Goal: Task Accomplishment & Management: Use online tool/utility

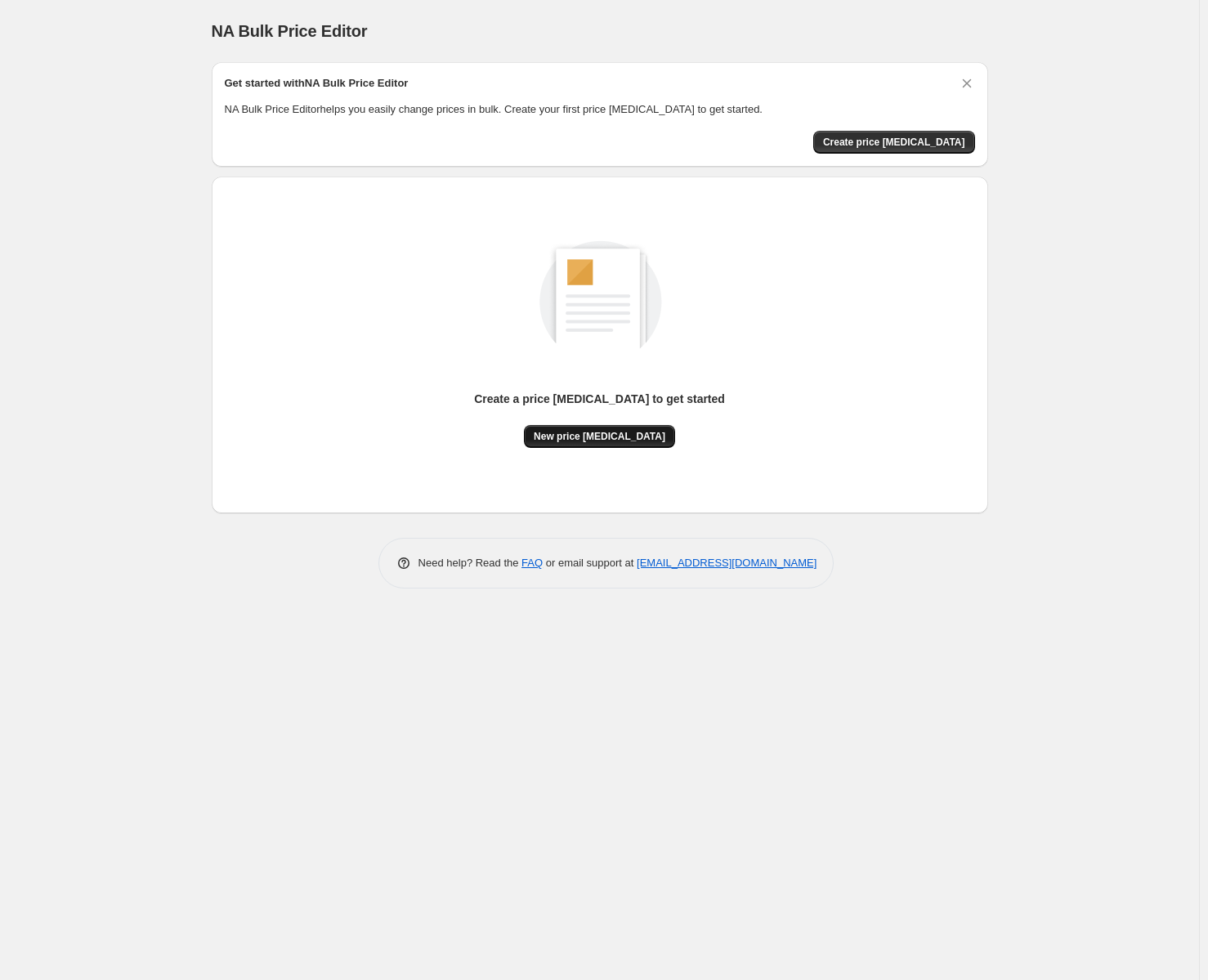
click at [609, 438] on span "New price change job" at bounding box center [600, 437] width 132 height 13
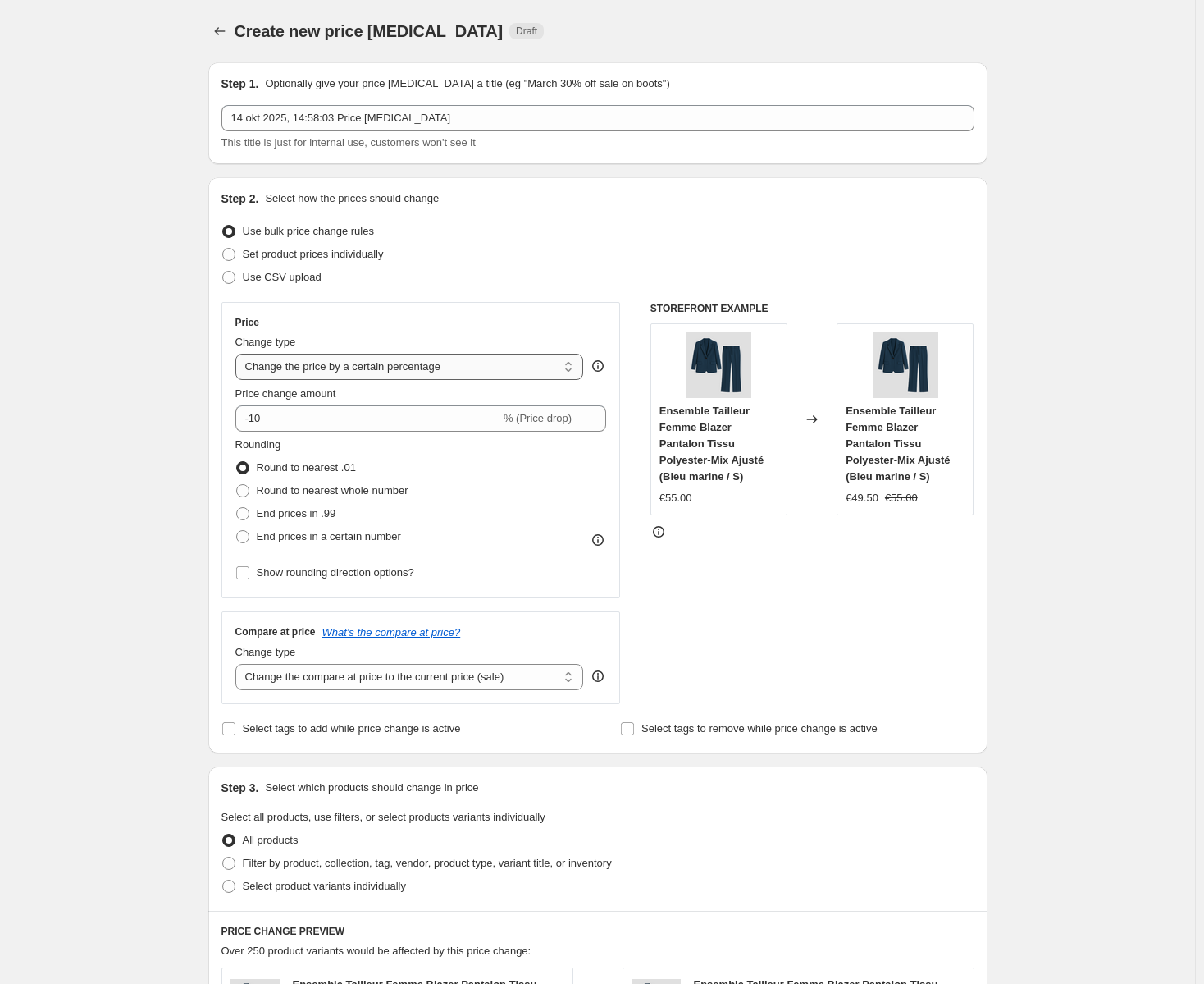
click at [379, 366] on select "Change the price to a certain amount Change the price by a certain amount Chang…" at bounding box center [410, 366] width 349 height 26
select select "no_change"
click at [239, 354] on select "Change the price to a certain amount Change the price by a certain amount Chang…" at bounding box center [410, 366] width 349 height 26
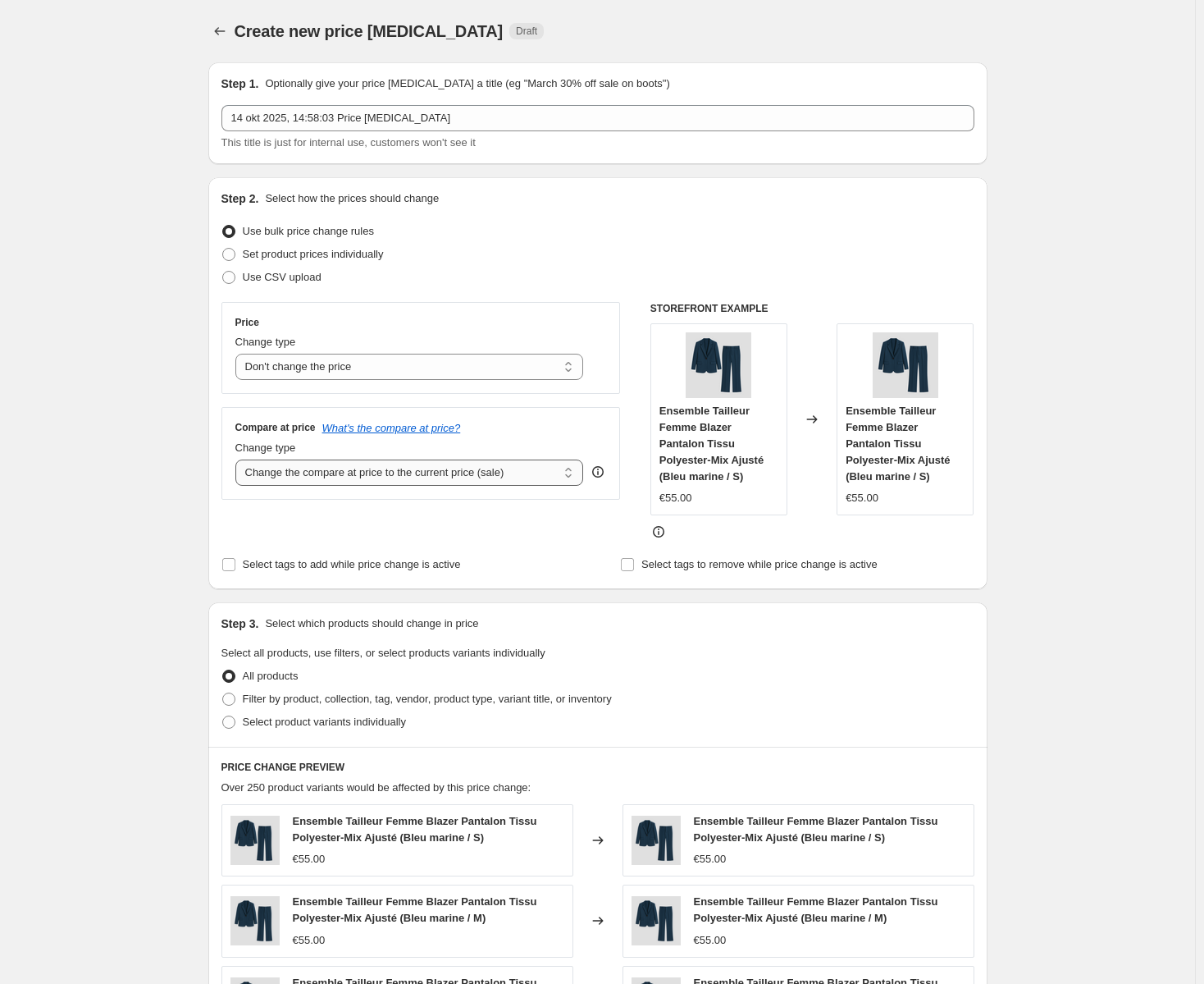
click at [342, 478] on select "Change the compare at price to the current price (sale) Change the compare at p…" at bounding box center [410, 472] width 349 height 26
select select "no_change"
click at [239, 459] on select "Change the compare at price to the current price (sale) Change the compare at p…" at bounding box center [410, 472] width 349 height 26
click at [357, 372] on select "Change the price to a certain amount Change the price by a certain amount Chang…" at bounding box center [410, 366] width 349 height 26
select select "percentage"
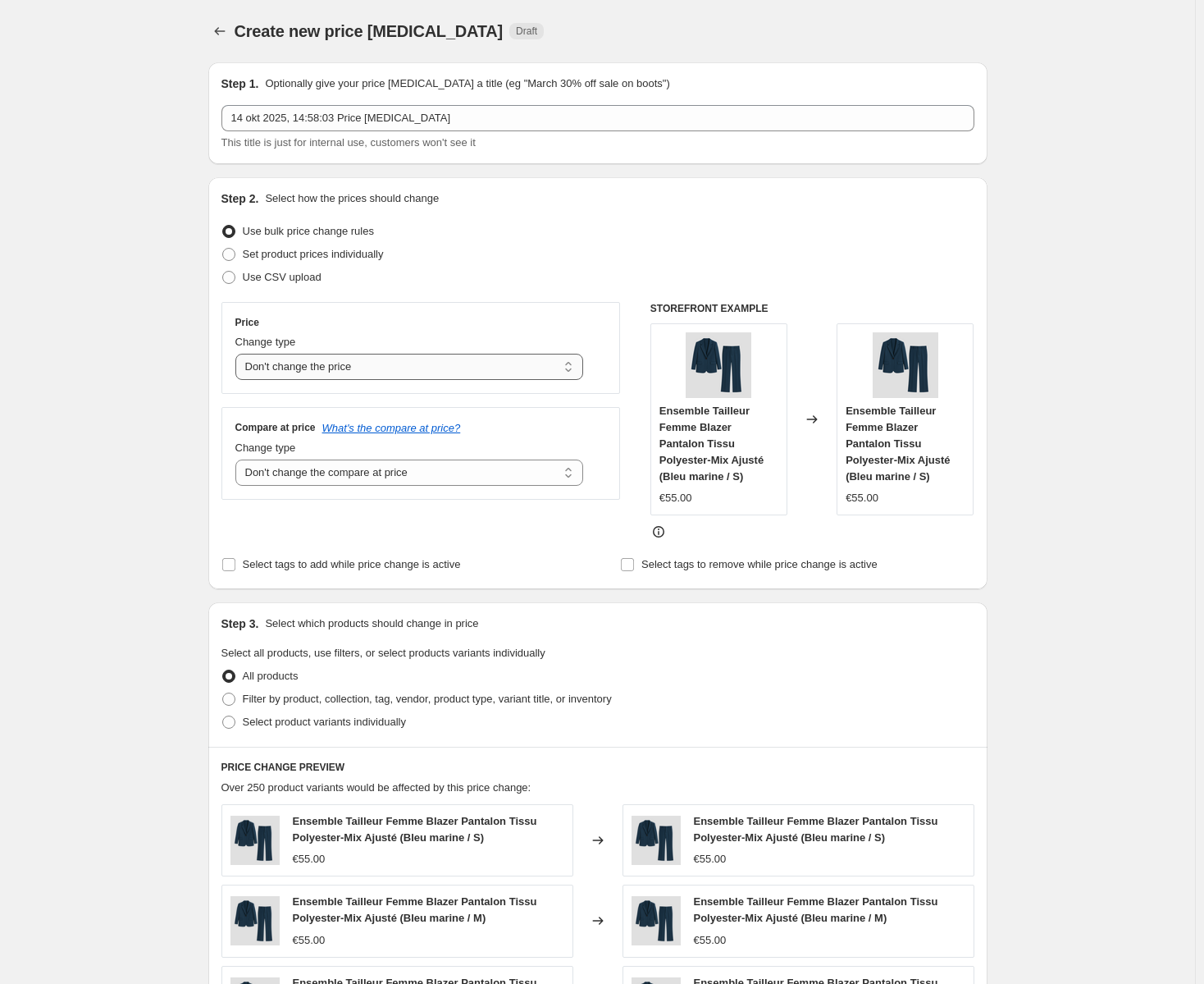
click at [239, 354] on select "Change the price to a certain amount Change the price by a certain amount Chang…" at bounding box center [410, 366] width 349 height 26
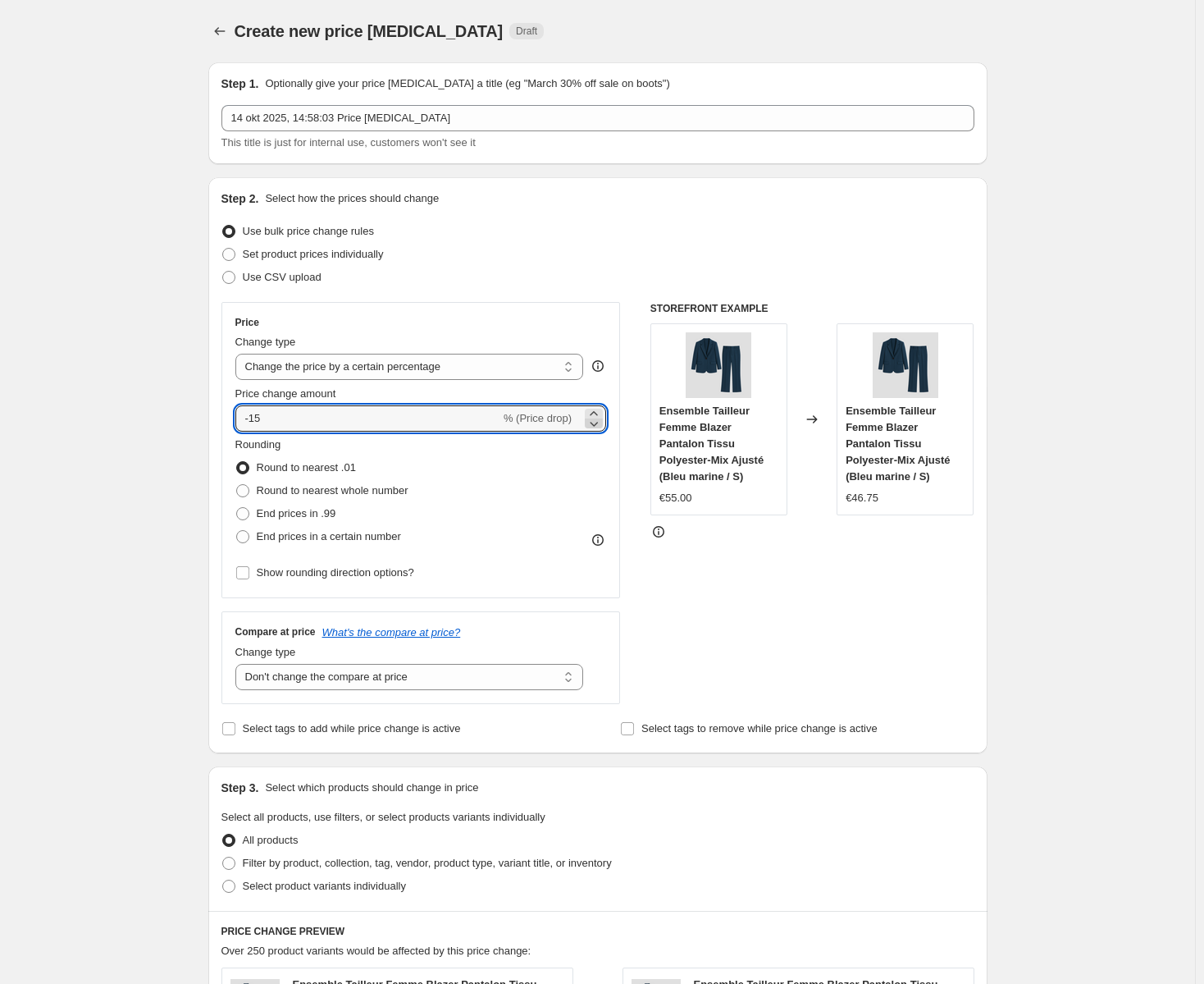
click at [600, 419] on icon at bounding box center [593, 423] width 16 height 16
click at [601, 408] on icon at bounding box center [593, 413] width 16 height 16
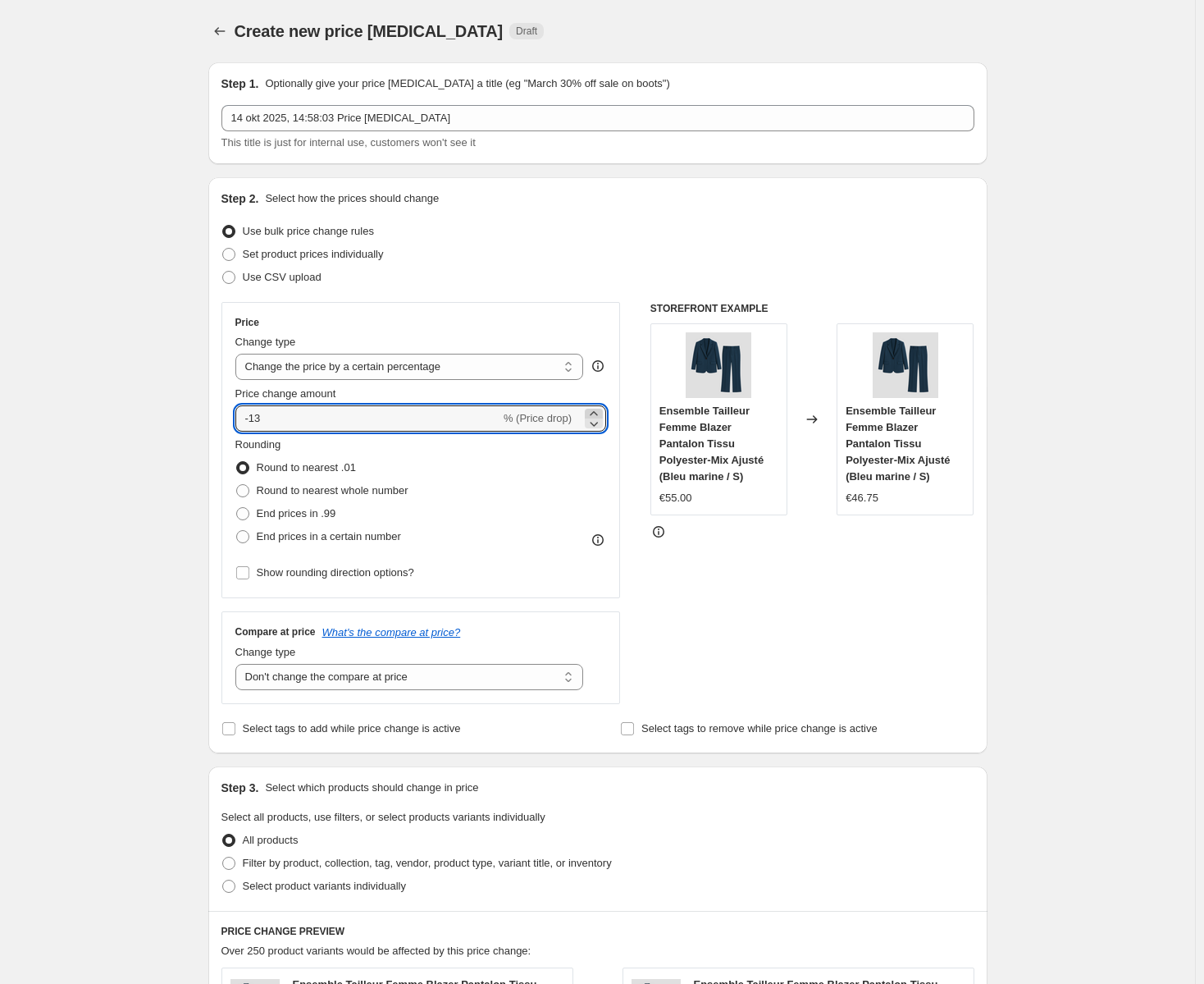
click at [601, 408] on icon at bounding box center [593, 413] width 16 height 16
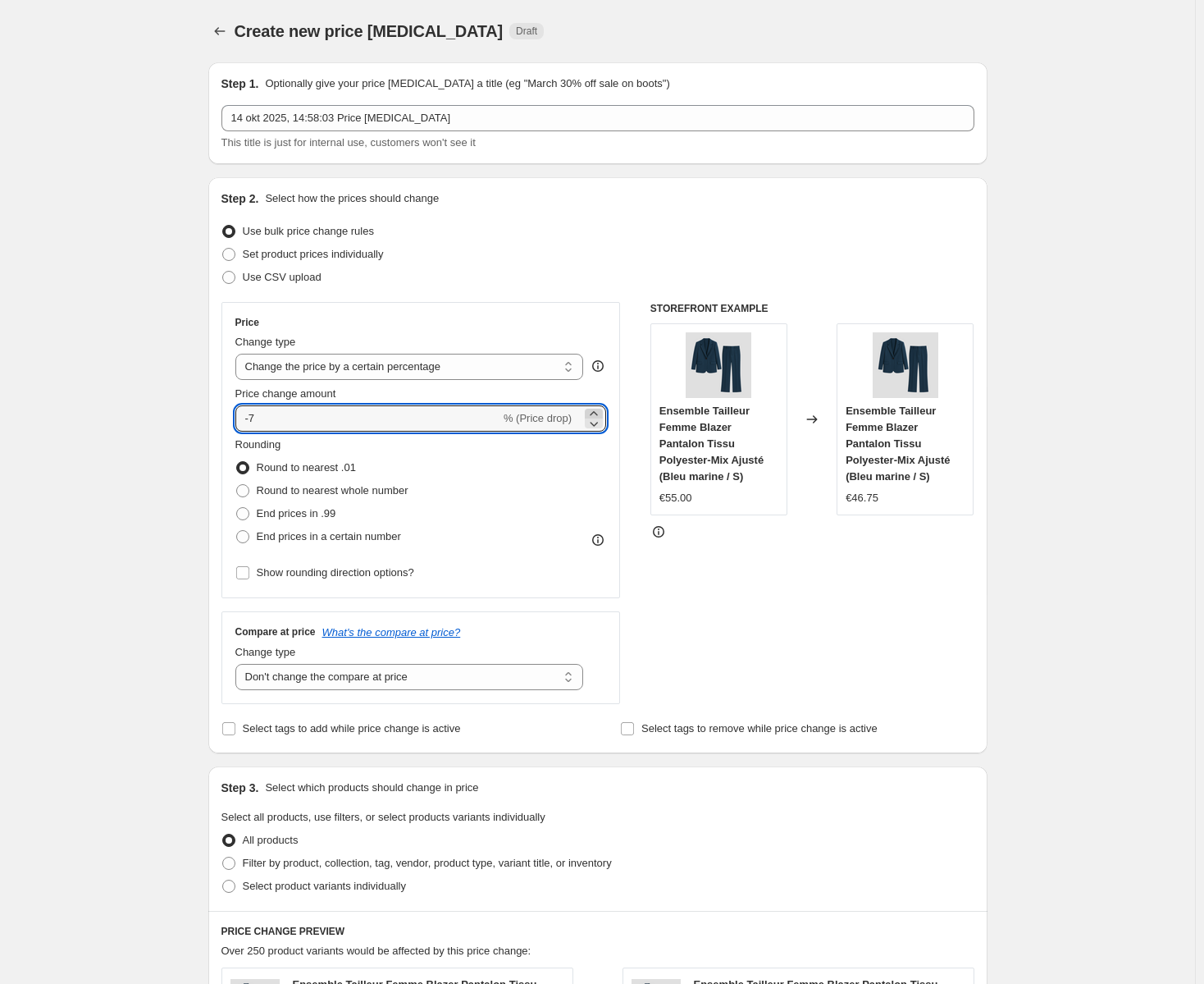
click at [601, 408] on icon at bounding box center [593, 413] width 16 height 16
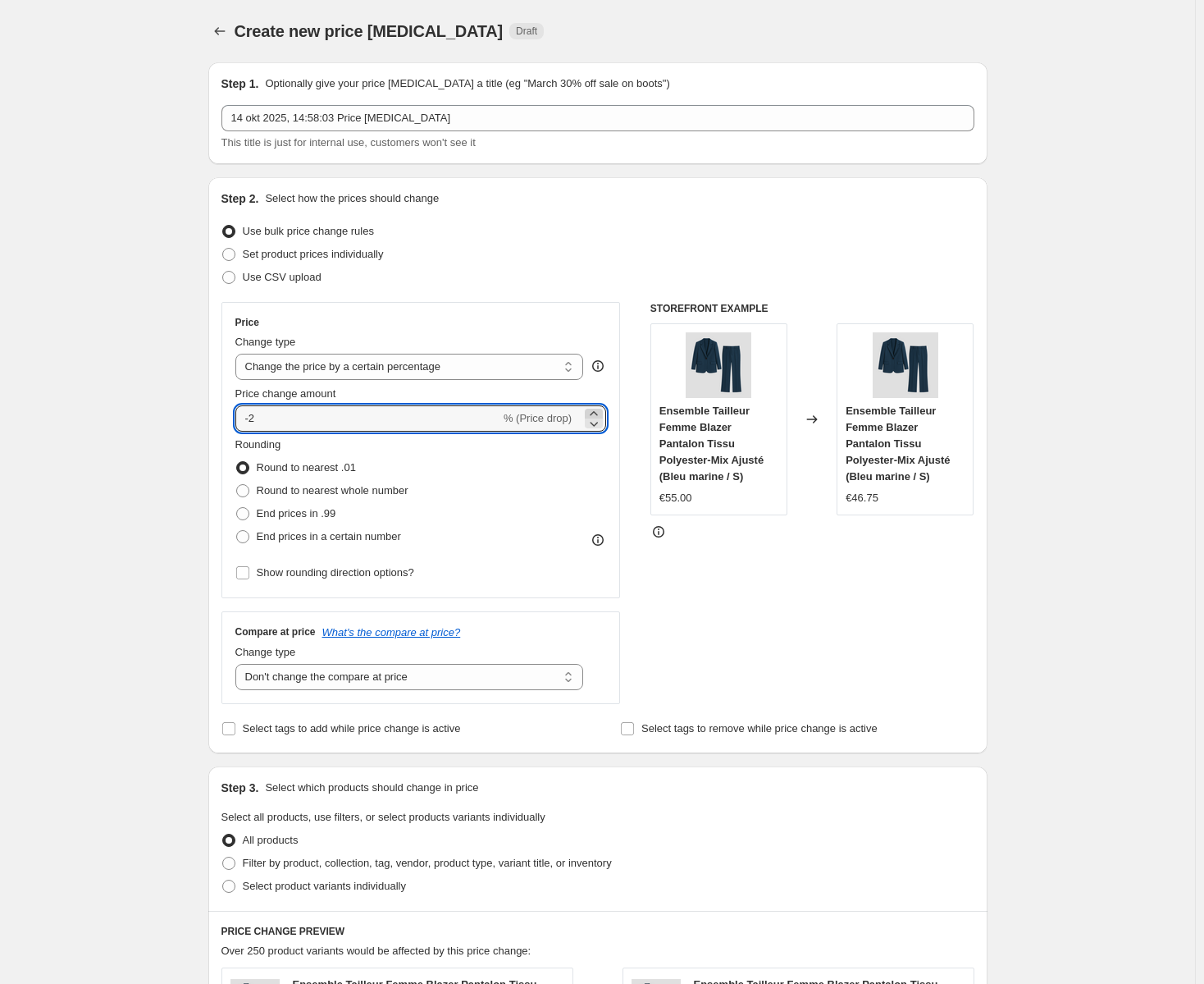
click at [601, 408] on icon at bounding box center [593, 413] width 16 height 16
type input "0"
click at [578, 477] on div "Rounding Round to nearest .01 Round to nearest whole number End prices in .99 E…" at bounding box center [422, 492] width 372 height 111
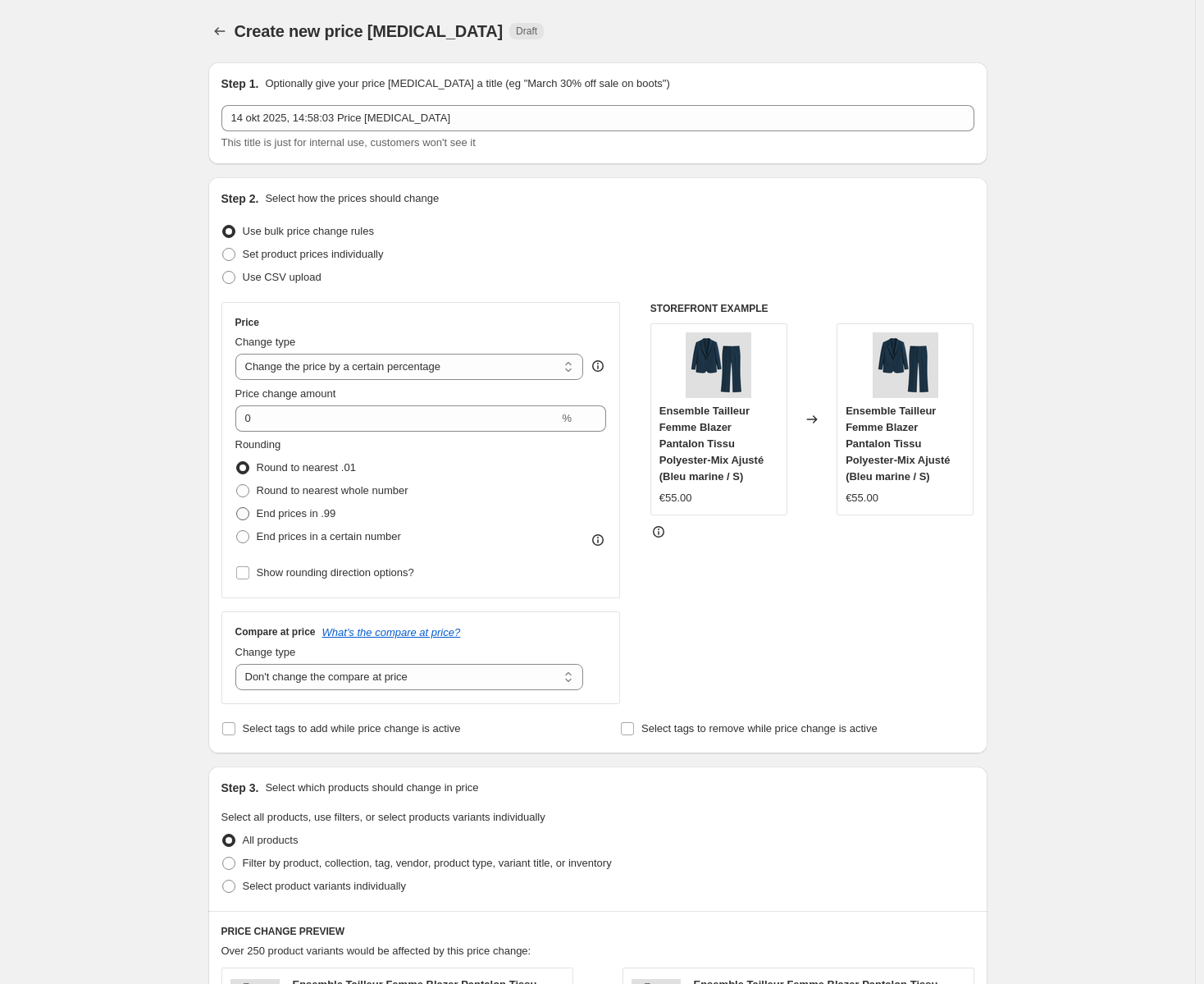
click at [297, 508] on span "End prices in .99" at bounding box center [296, 513] width 80 height 12
click at [237, 508] on input "End prices in .99" at bounding box center [236, 507] width 1 height 1
radio input "true"
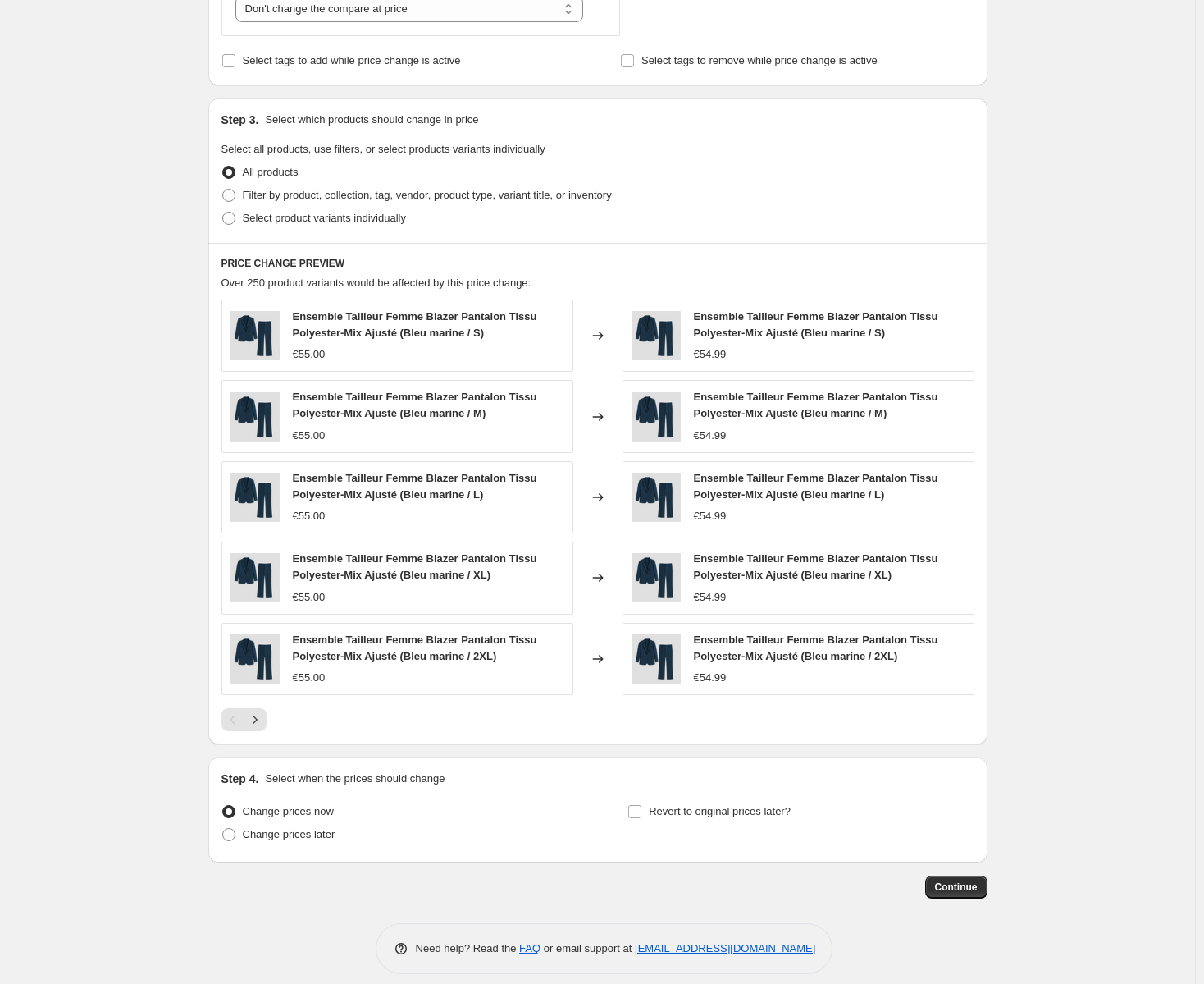
scroll to position [684, 0]
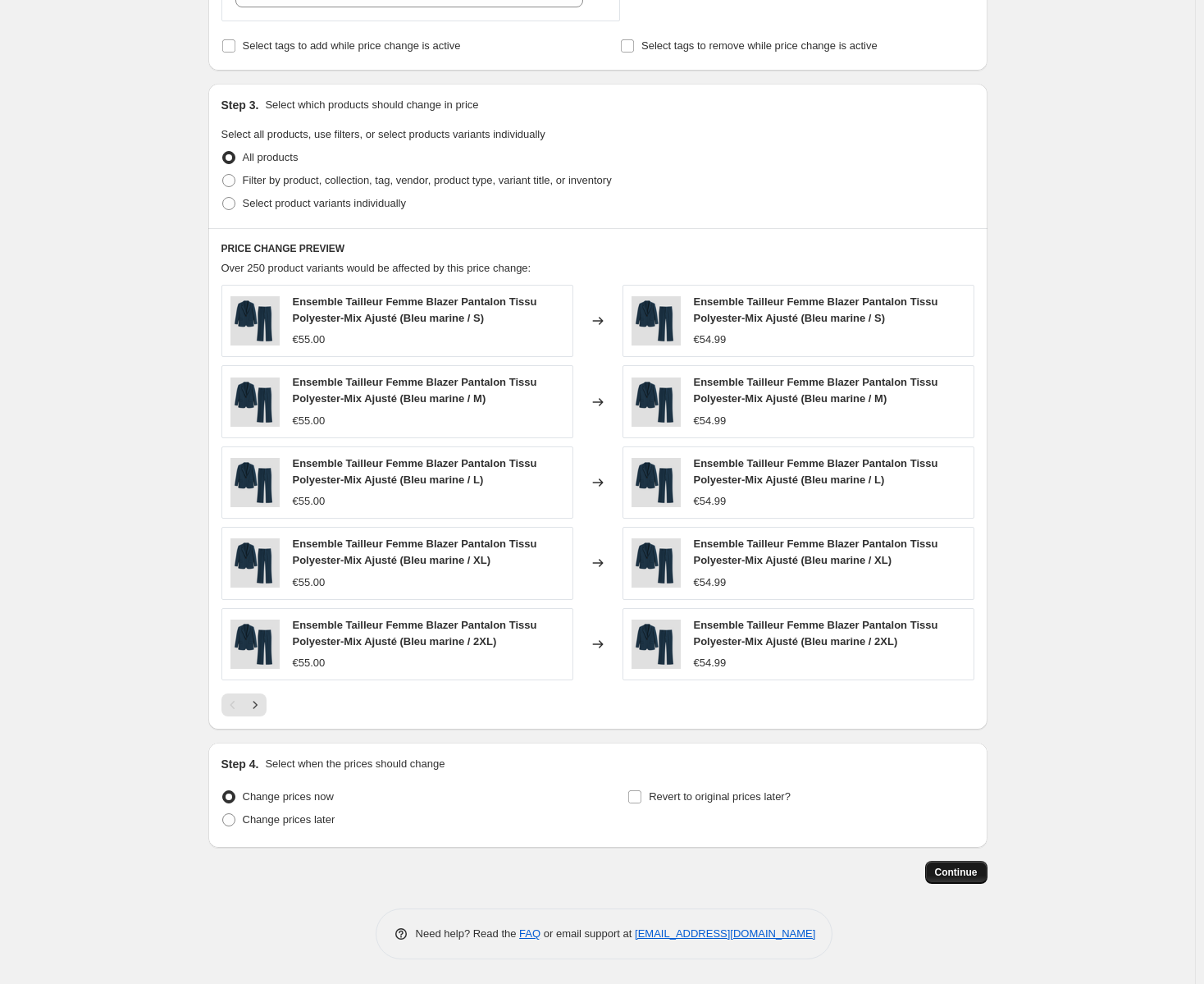
click at [980, 864] on button "Continue" at bounding box center [956, 873] width 62 height 23
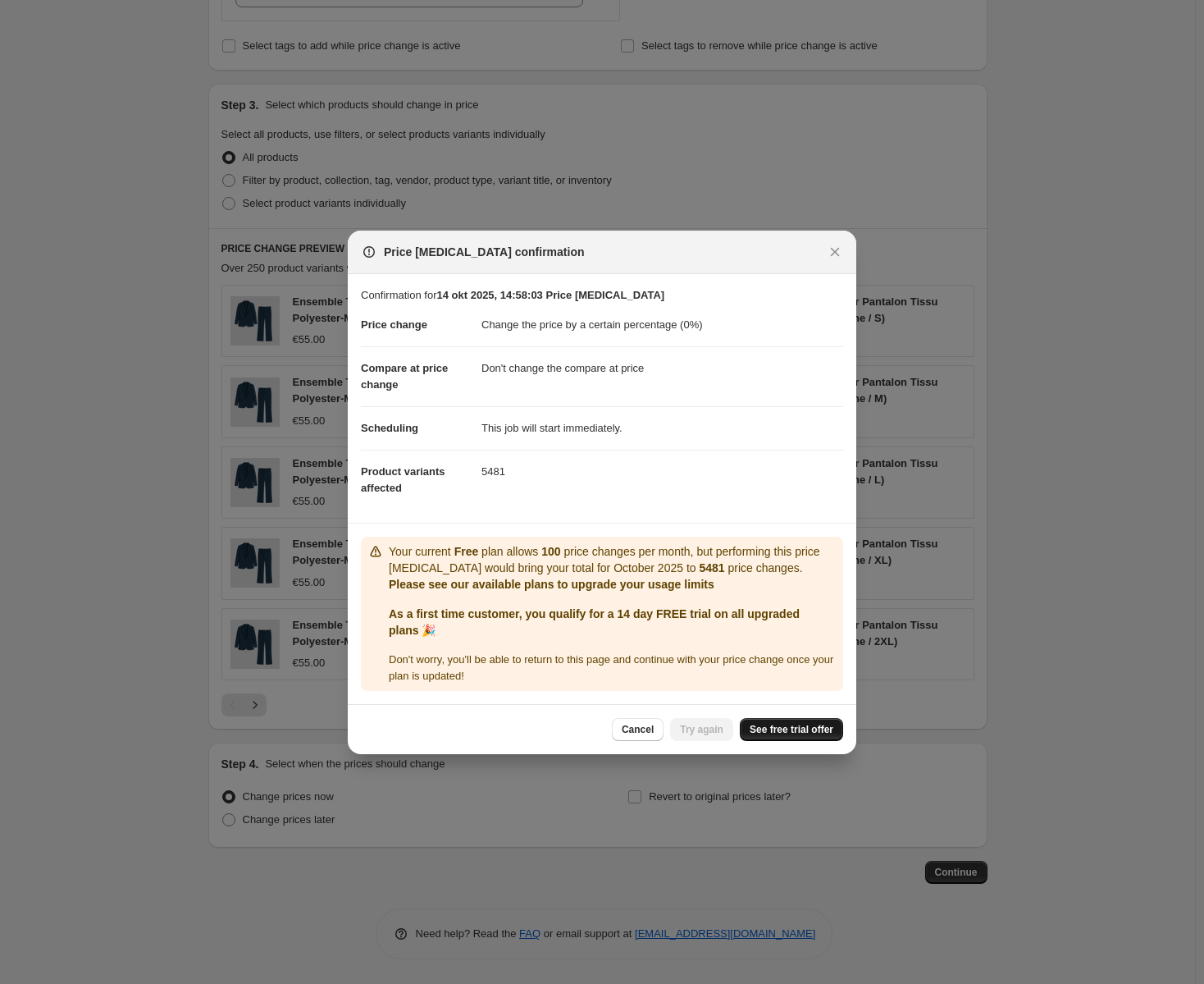
click at [800, 727] on span "See free trial offer" at bounding box center [791, 730] width 83 height 13
click at [710, 735] on span "Try again" at bounding box center [701, 730] width 43 height 13
click at [763, 729] on span "See free trial offer" at bounding box center [791, 730] width 83 height 13
click at [657, 737] on button "Cancel" at bounding box center [637, 730] width 52 height 23
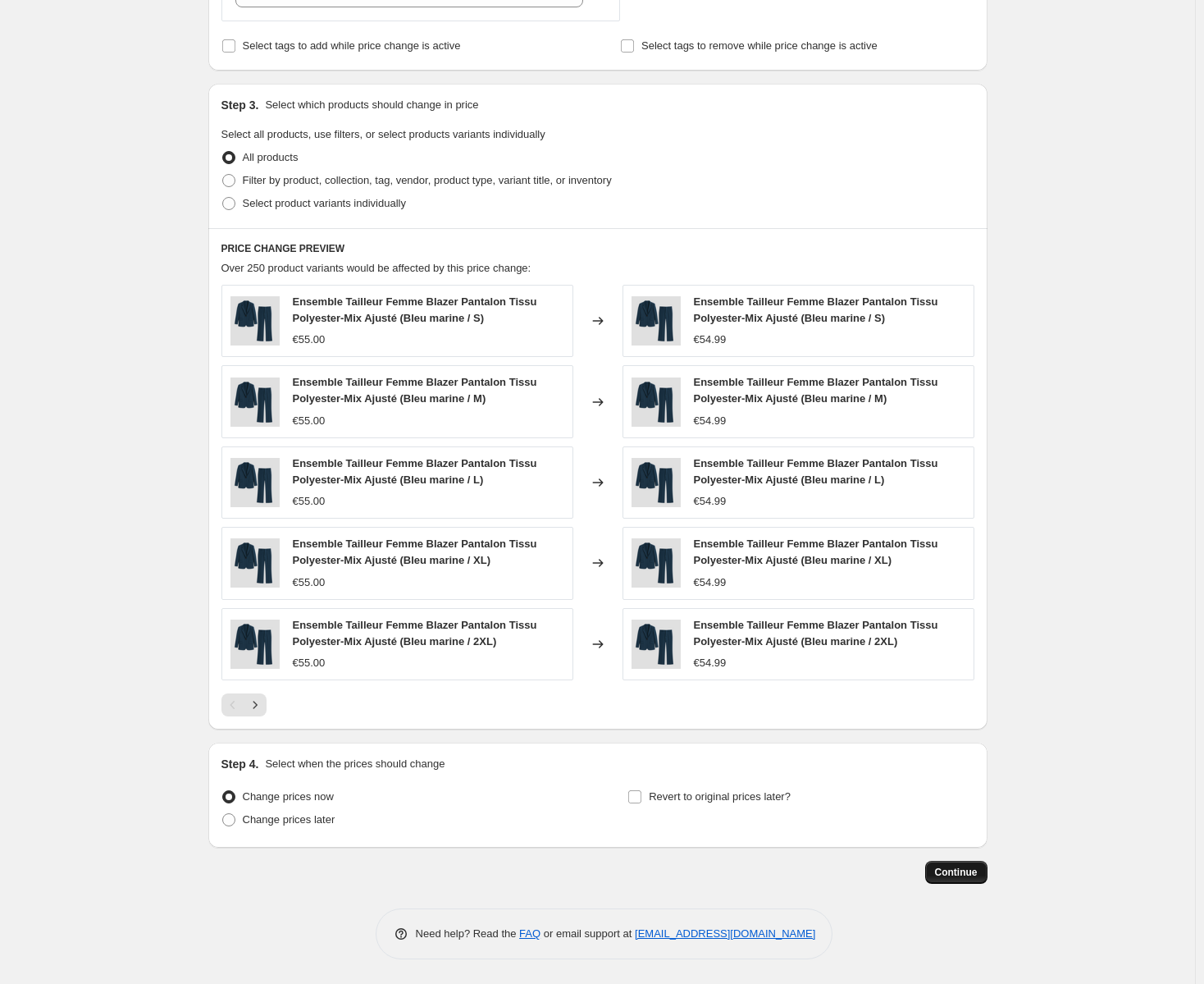
click at [955, 879] on span "Continue" at bounding box center [956, 873] width 42 height 13
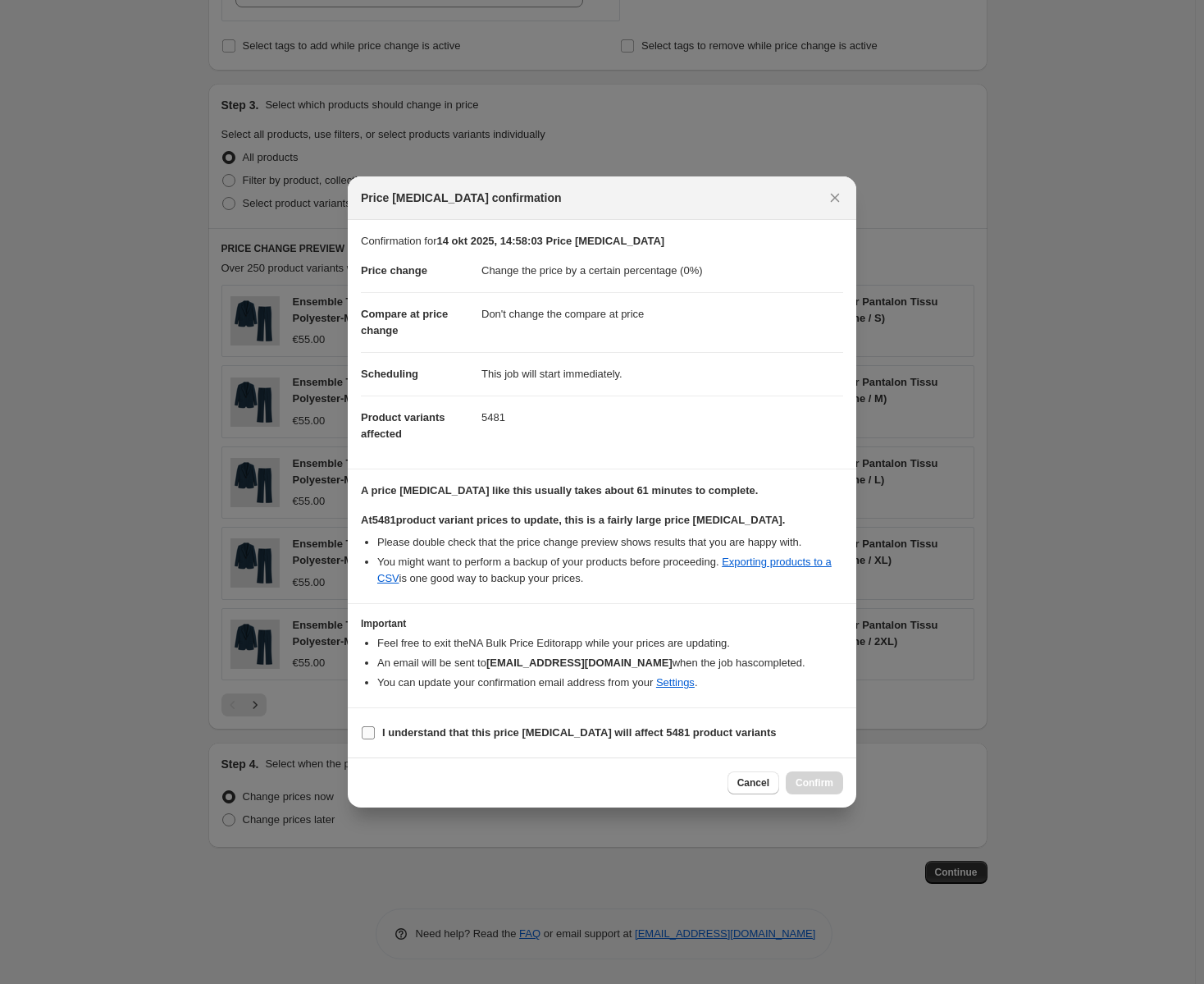
click at [427, 732] on b "I understand that this price change job will affect 5481 product variants" at bounding box center [580, 732] width 395 height 12
click at [375, 732] on input "I understand that this price change job will affect 5481 product variants" at bounding box center [368, 733] width 13 height 13
checkbox input "true"
click at [814, 783] on span "Confirm" at bounding box center [814, 783] width 37 height 13
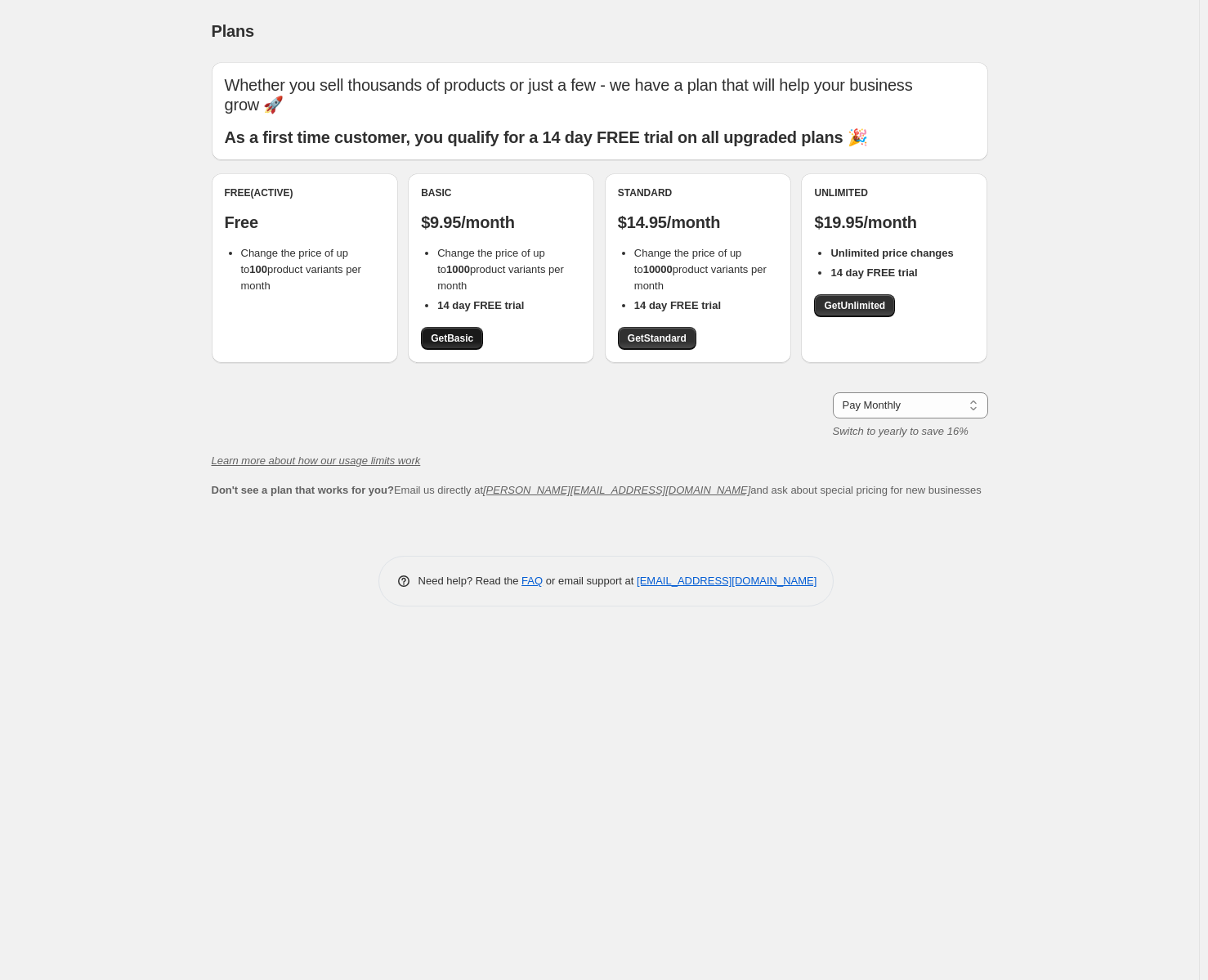
click at [465, 337] on span "Get Basic" at bounding box center [452, 338] width 42 height 13
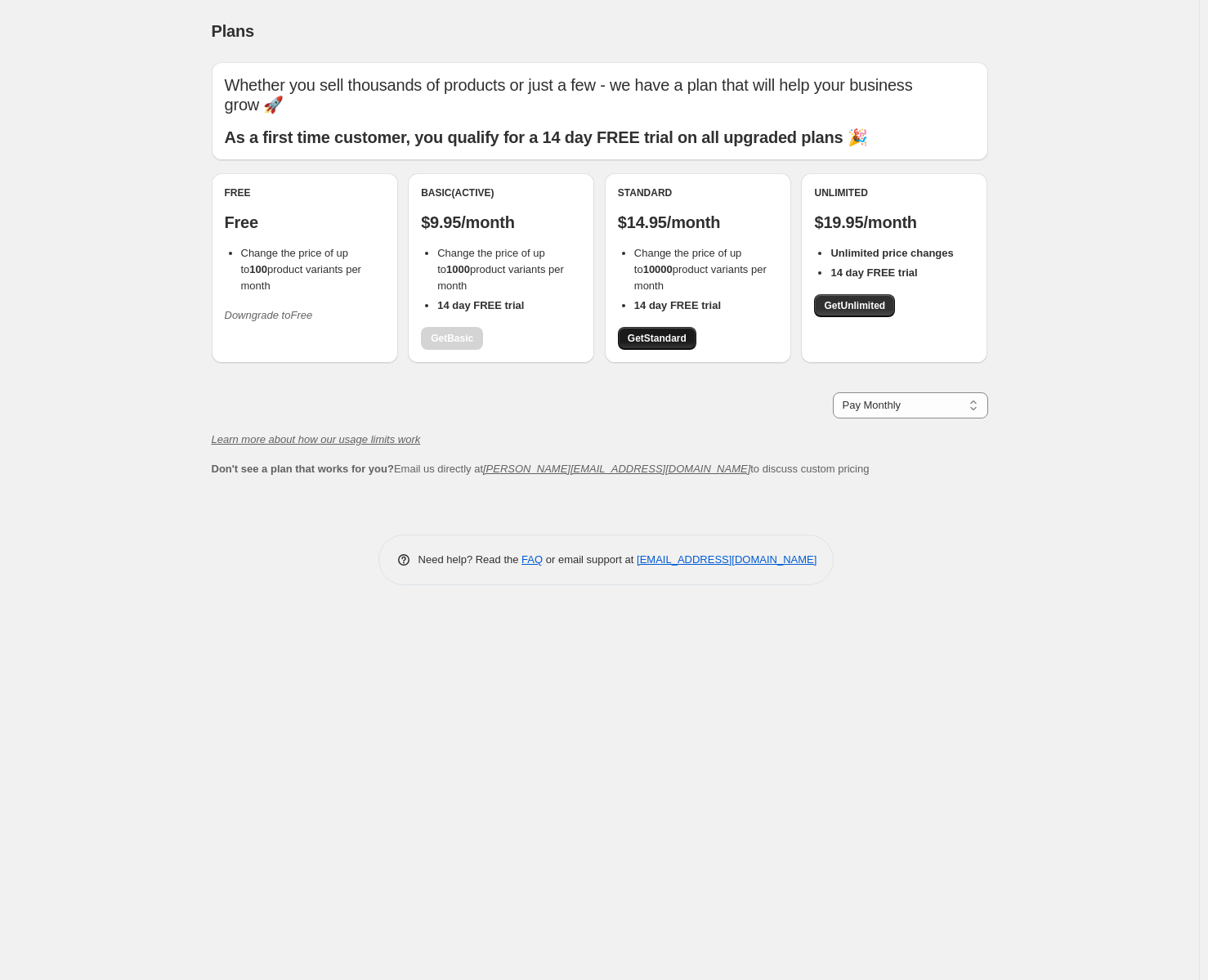
click at [668, 331] on link "Get Standard" at bounding box center [657, 338] width 78 height 23
